Goal: Navigation & Orientation: Find specific page/section

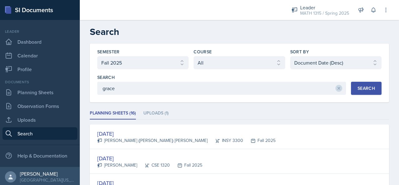
select select "a8c40de0-d7eb-4f82-90ee-ac0c6ce45f71"
select select "all"
select select "3"
click at [385, 13] on button at bounding box center [385, 9] width 11 height 11
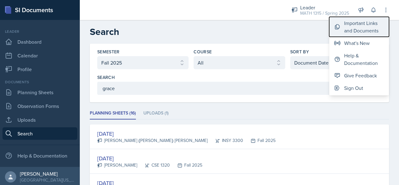
click at [371, 23] on div "Important Links and Documents" at bounding box center [364, 26] width 40 height 15
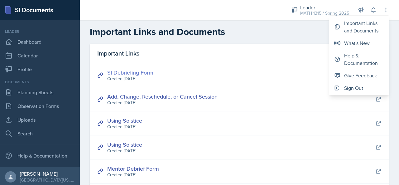
click at [147, 73] on link "SI Debriefing Form" at bounding box center [130, 73] width 46 height 8
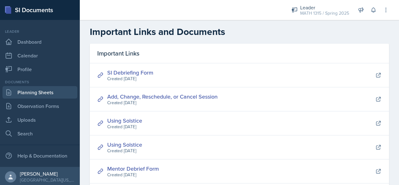
click at [45, 89] on link "Planning Sheets" at bounding box center [39, 92] width 75 height 12
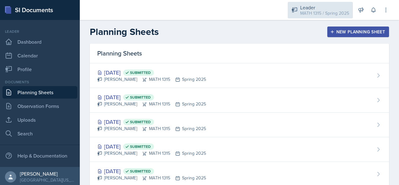
click at [321, 7] on div "Leader" at bounding box center [324, 7] width 49 height 7
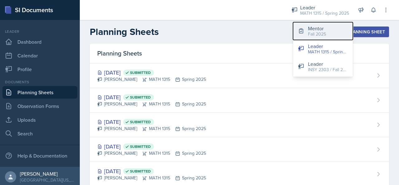
click at [316, 32] on div "Fall 2025" at bounding box center [317, 34] width 18 height 7
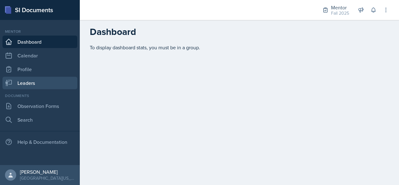
click at [45, 86] on link "Leaders" at bounding box center [39, 83] width 75 height 12
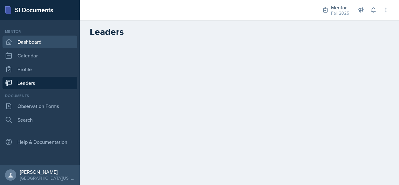
click at [41, 46] on link "Dashboard" at bounding box center [39, 42] width 75 height 12
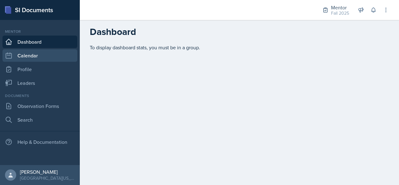
click at [64, 58] on link "Calendar" at bounding box center [39, 55] width 75 height 12
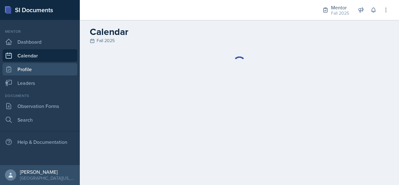
click at [49, 67] on link "Profile" at bounding box center [39, 69] width 75 height 12
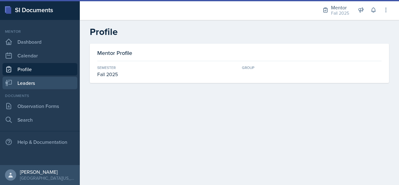
click at [52, 79] on link "Leaders" at bounding box center [39, 83] width 75 height 12
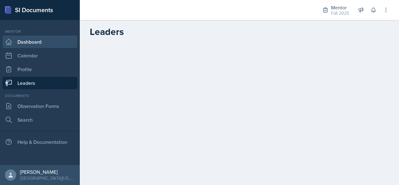
click at [56, 43] on link "Dashboard" at bounding box center [39, 42] width 75 height 12
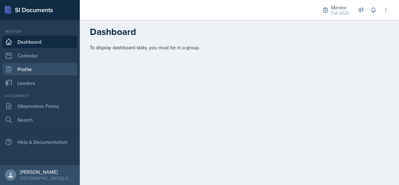
click at [40, 70] on link "Profile" at bounding box center [39, 69] width 75 height 12
